Goal: Task Accomplishment & Management: Complete application form

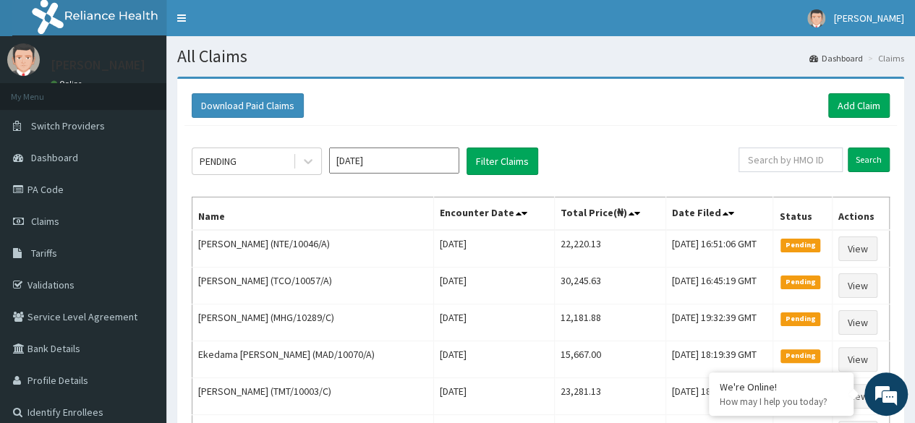
click at [850, 106] on link "Add Claim" at bounding box center [858, 105] width 61 height 25
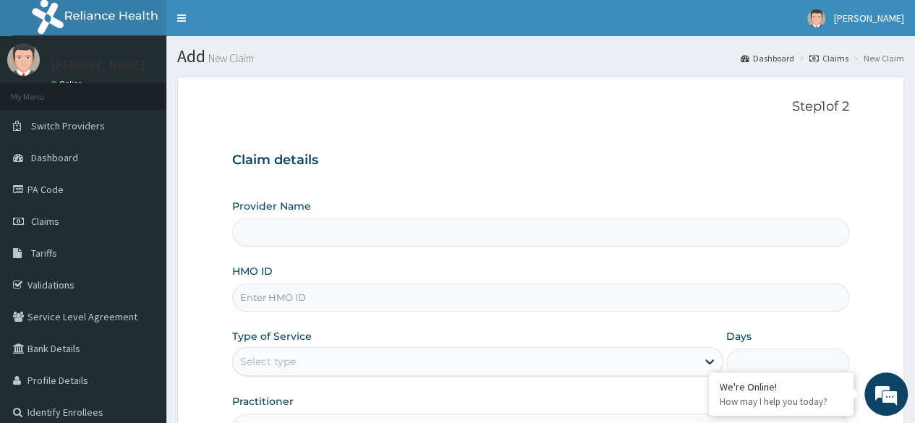
click at [288, 301] on input "HMO ID" at bounding box center [540, 297] width 617 height 28
paste input "CWN/10020/D"
type input "CWN/10020/D"
type input "Reliance Family Clinics (RFC) - Lekki"
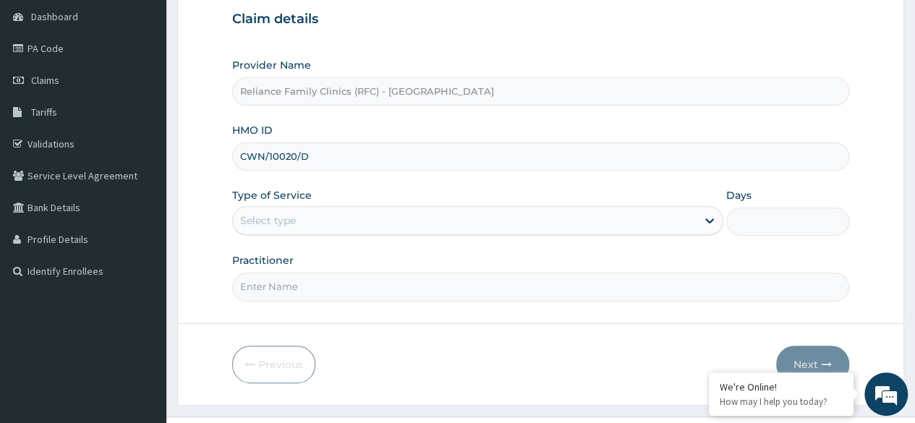
scroll to position [142, 0]
type input "CWN/10020/D"
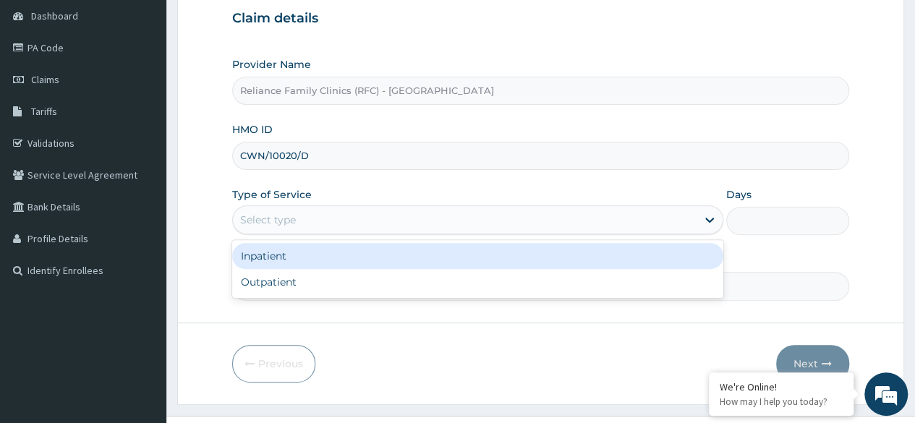
click at [287, 209] on div "Select type" at bounding box center [464, 219] width 463 height 23
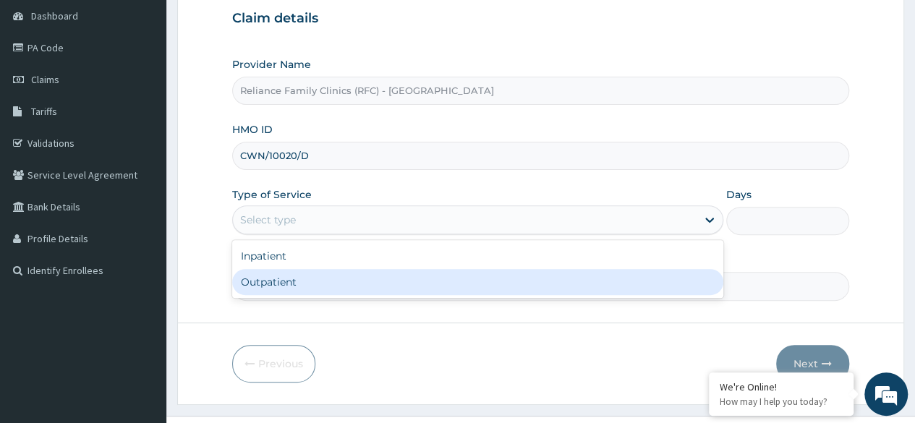
click at [270, 284] on div "Outpatient" at bounding box center [477, 282] width 491 height 26
type input "1"
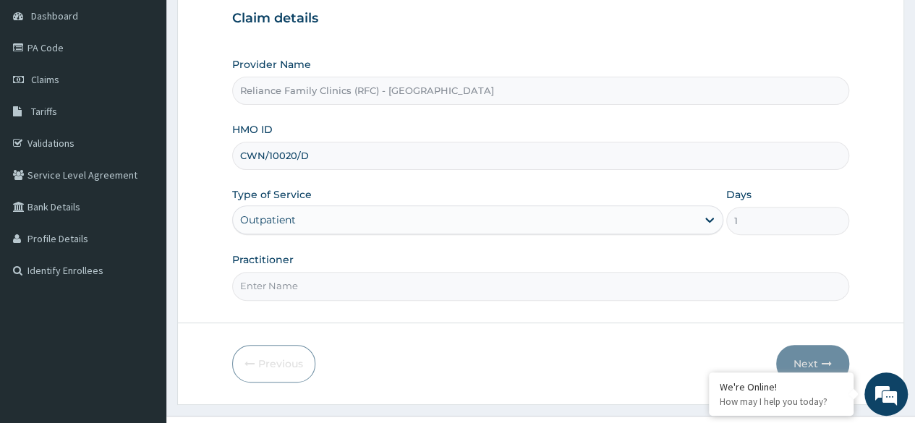
click at [457, 288] on input "Practitioner" at bounding box center [540, 286] width 617 height 28
type input "Dermatologist"
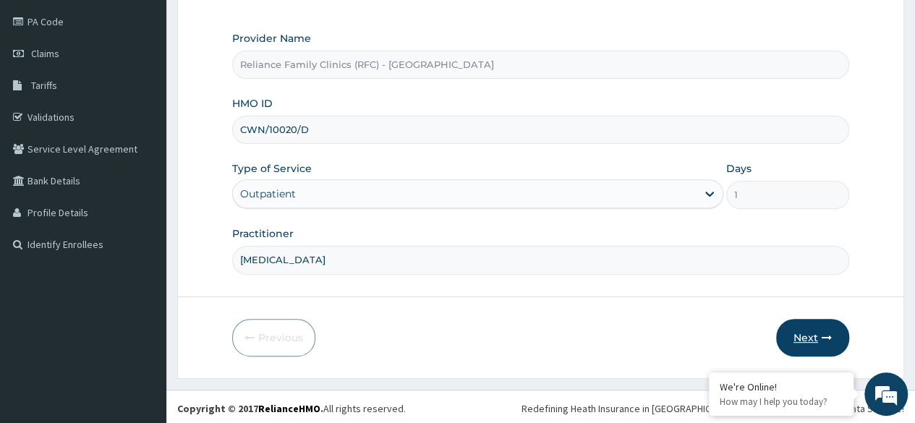
click at [803, 332] on button "Next" at bounding box center [812, 338] width 73 height 38
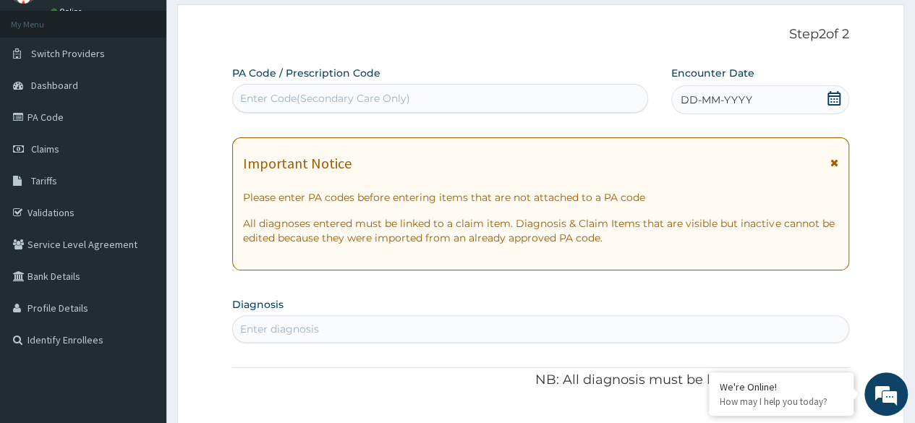
scroll to position [56, 0]
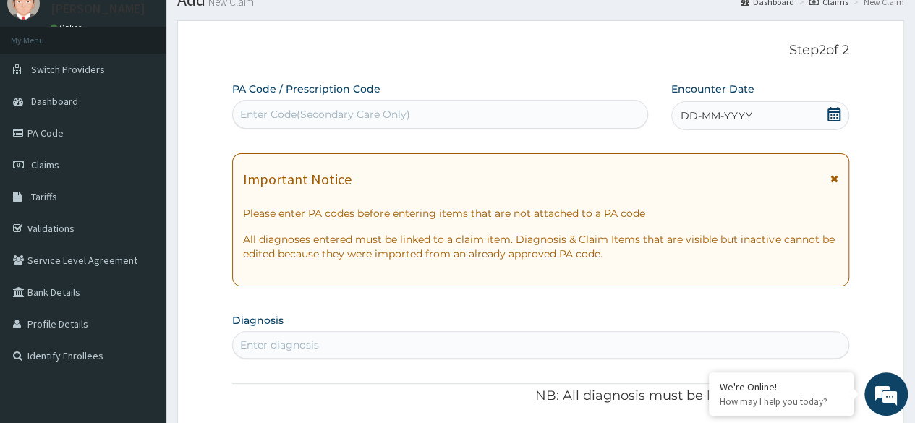
paste input "PA/7611EC"
type input "PA/7611EC"
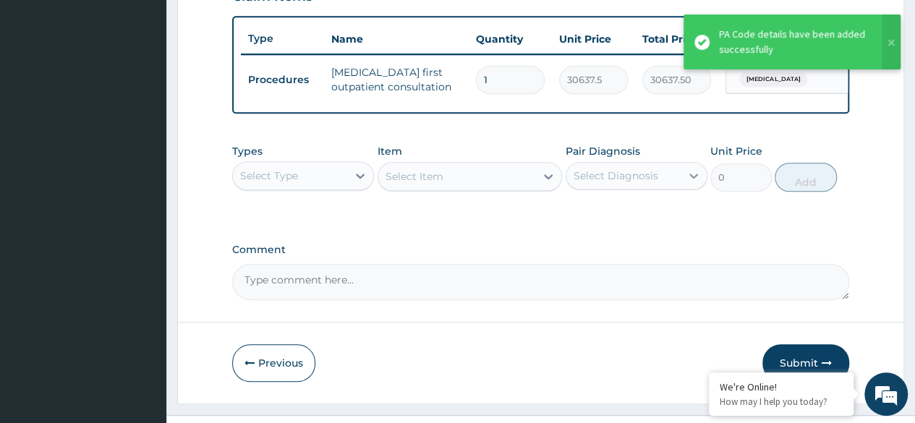
scroll to position [560, 0]
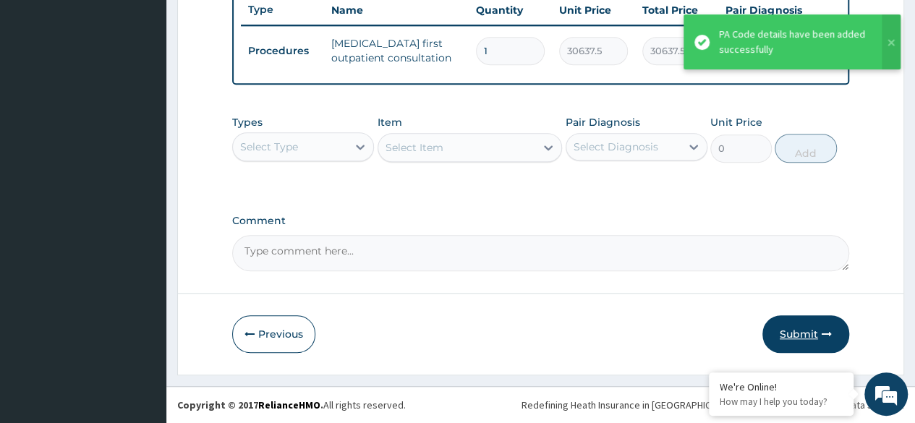
click at [794, 346] on button "Submit" at bounding box center [805, 334] width 87 height 38
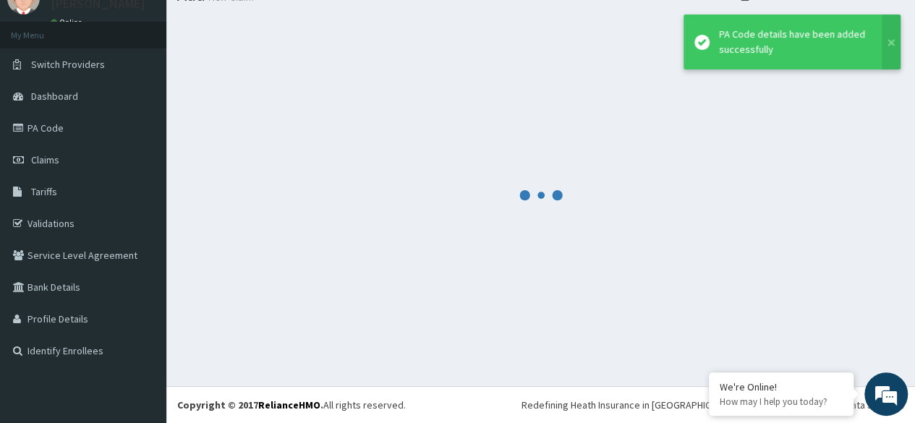
scroll to position [61, 0]
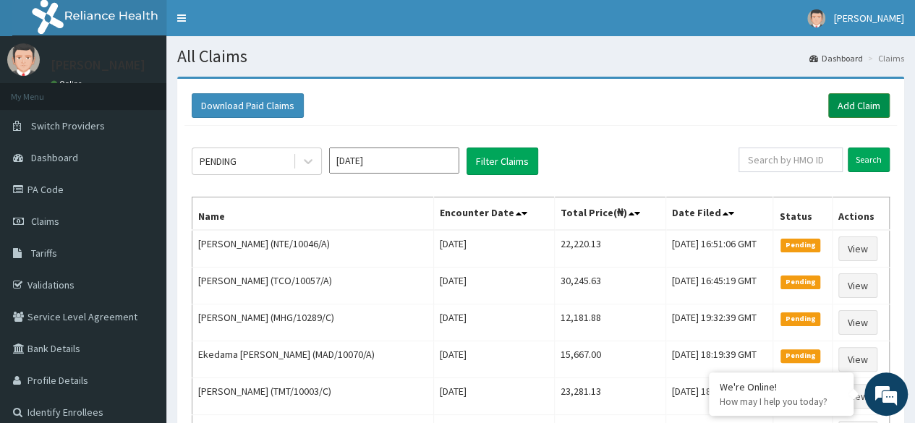
click at [856, 110] on link "Add Claim" at bounding box center [858, 105] width 61 height 25
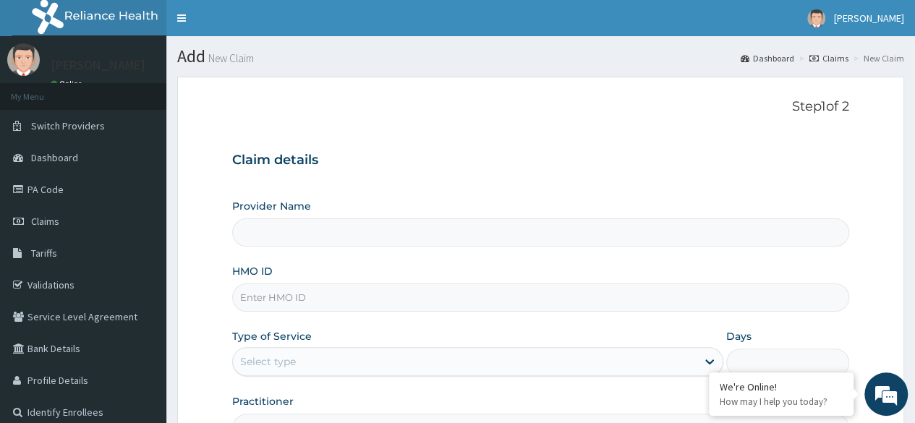
click at [465, 302] on input "HMO ID" at bounding box center [540, 297] width 617 height 28
type input "Reliance Family Clinics (RFC) - Lekki"
paste input "NRO/10005/A"
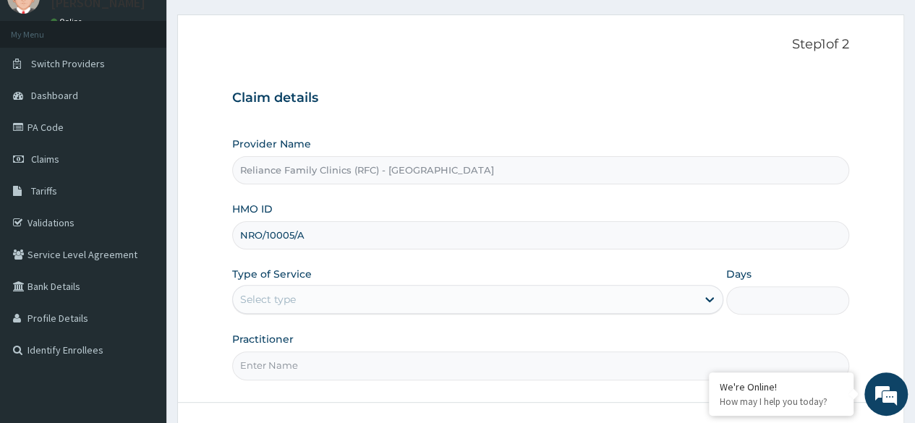
scroll to position [88, 0]
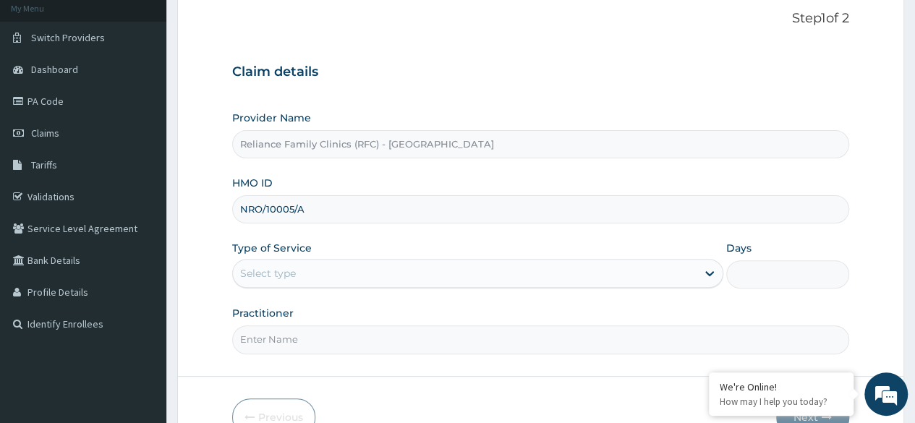
type input "NRO/10005/A"
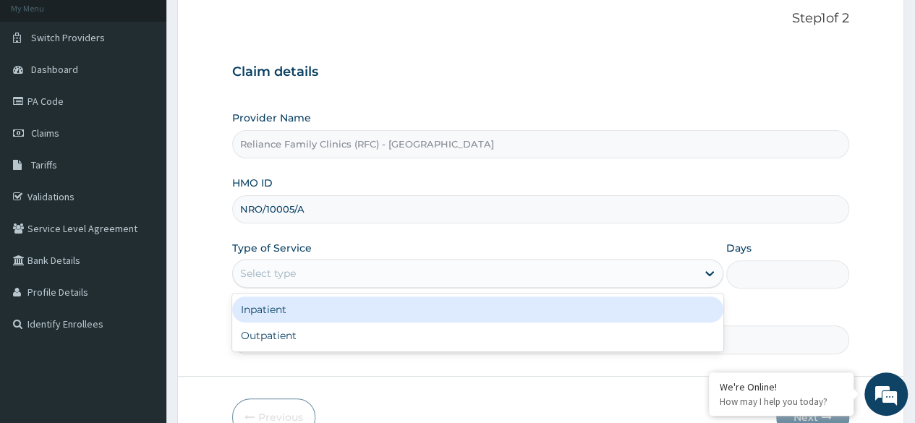
click at [323, 332] on div "Outpatient" at bounding box center [477, 335] width 491 height 26
type input "1"
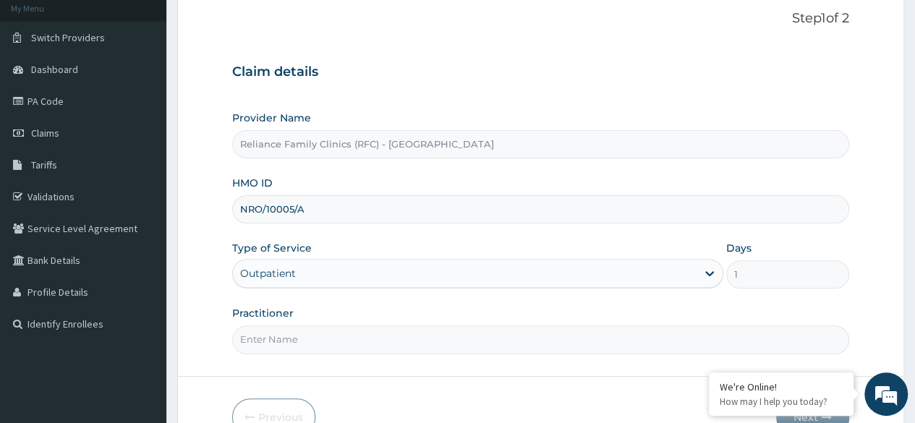
click at [363, 327] on input "Practitioner" at bounding box center [540, 339] width 617 height 28
type input "Locum"
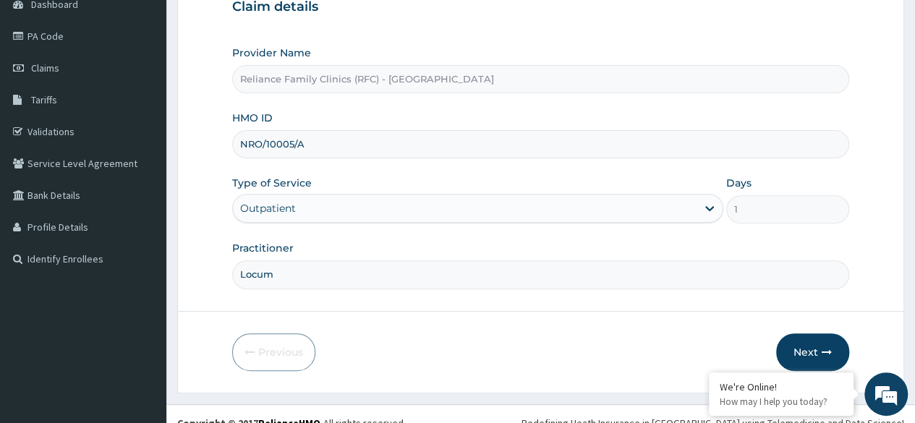
scroll to position [168, 0]
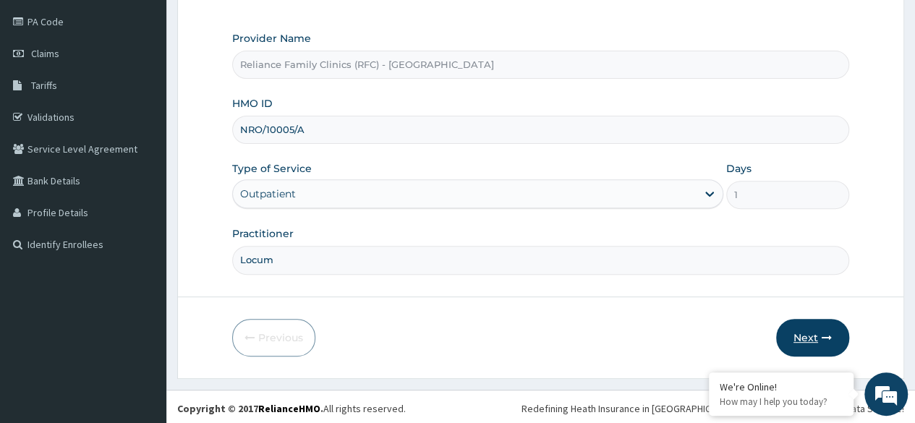
click at [795, 333] on button "Next" at bounding box center [812, 338] width 73 height 38
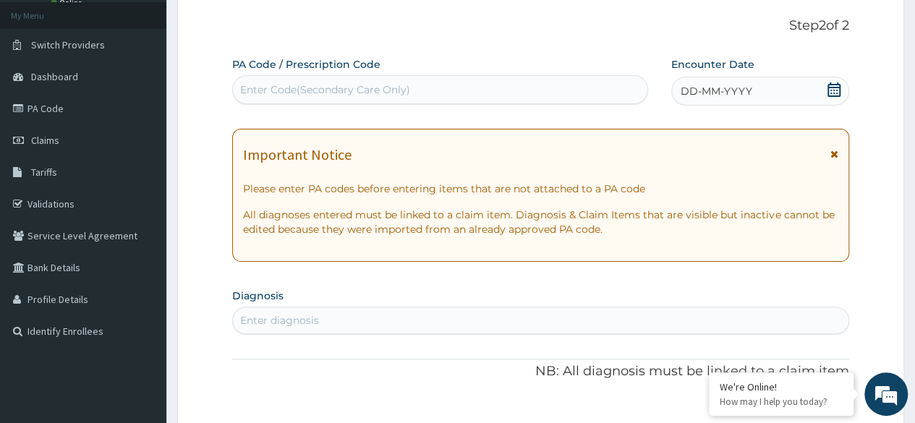
scroll to position [0, 0]
paste input "PA/F0EB47"
type input "PA/F0EB47"
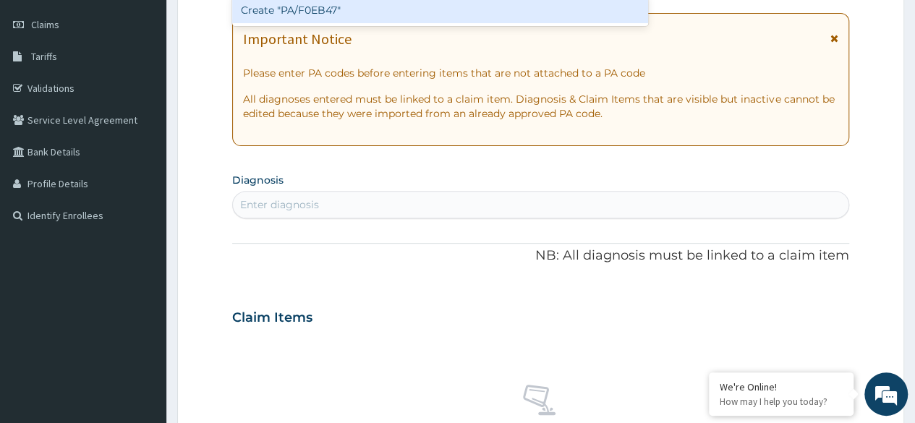
scroll to position [200, 0]
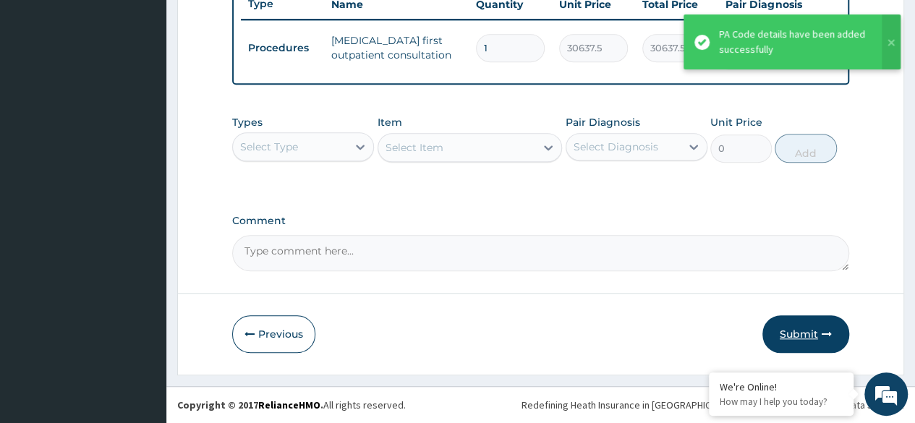
click at [813, 335] on button "Submit" at bounding box center [805, 334] width 87 height 38
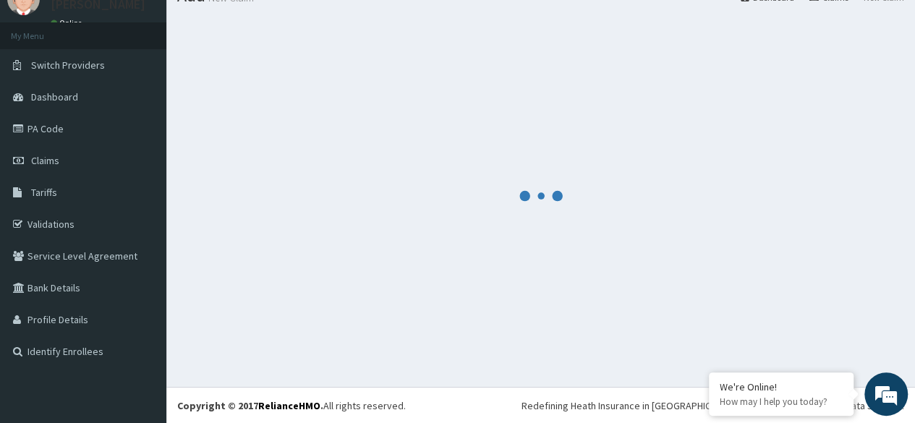
scroll to position [560, 0]
